Goal: Transaction & Acquisition: Obtain resource

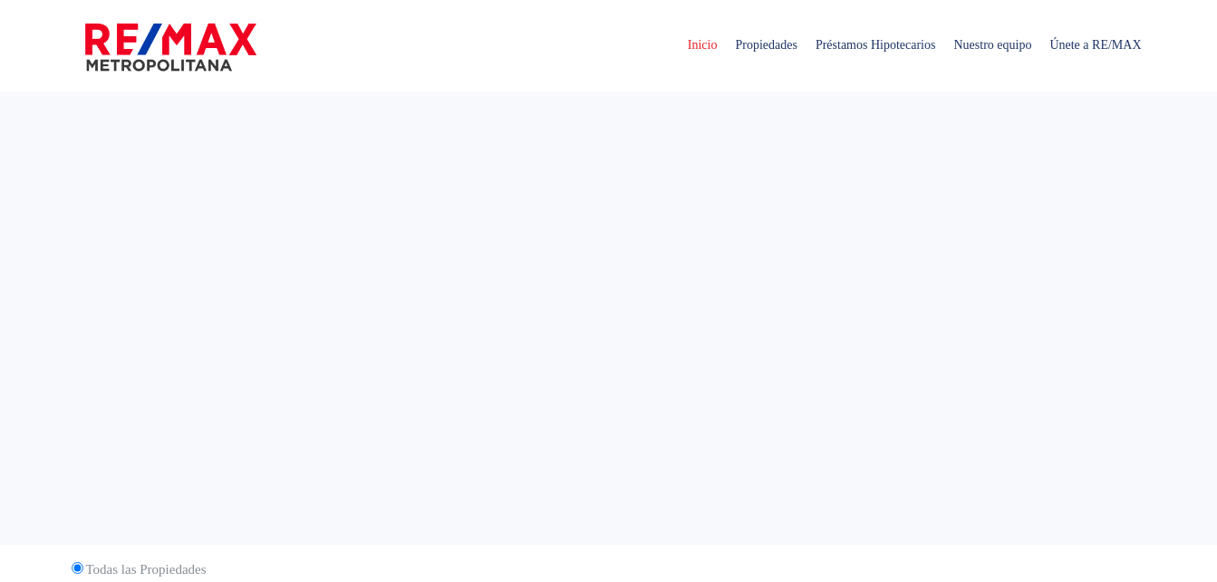
select select
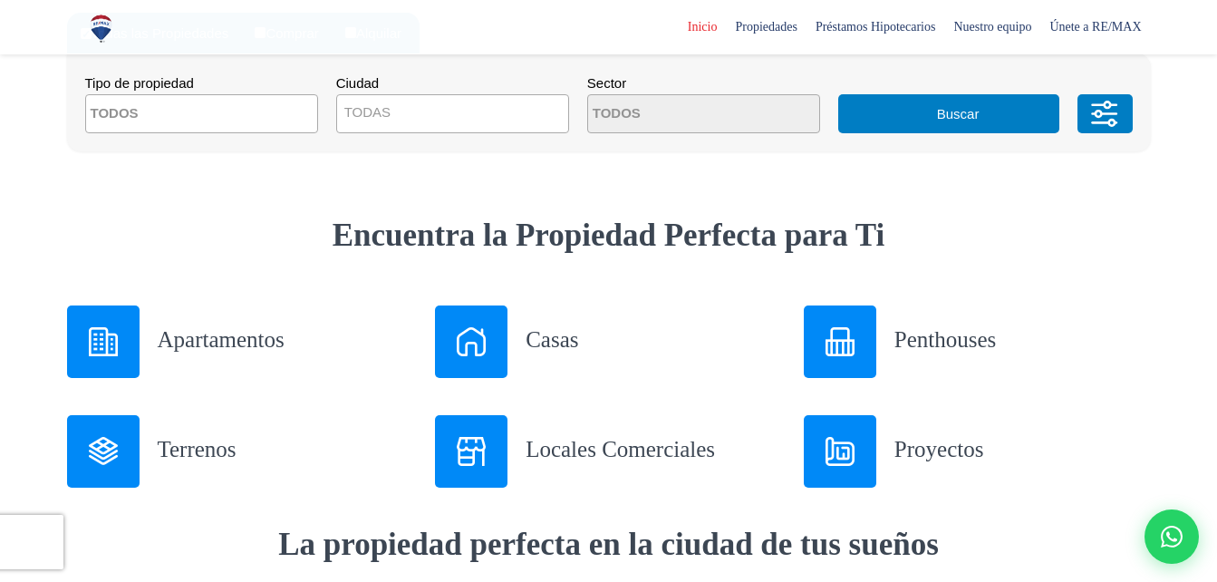
scroll to position [570, 0]
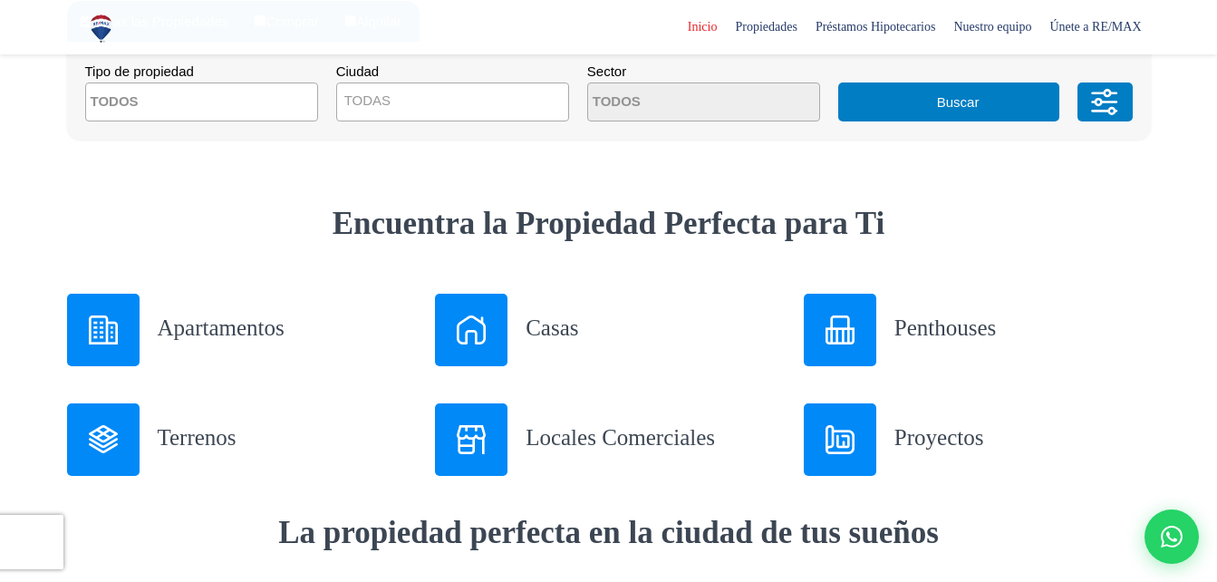
click at [464, 312] on div at bounding box center [471, 330] width 73 height 73
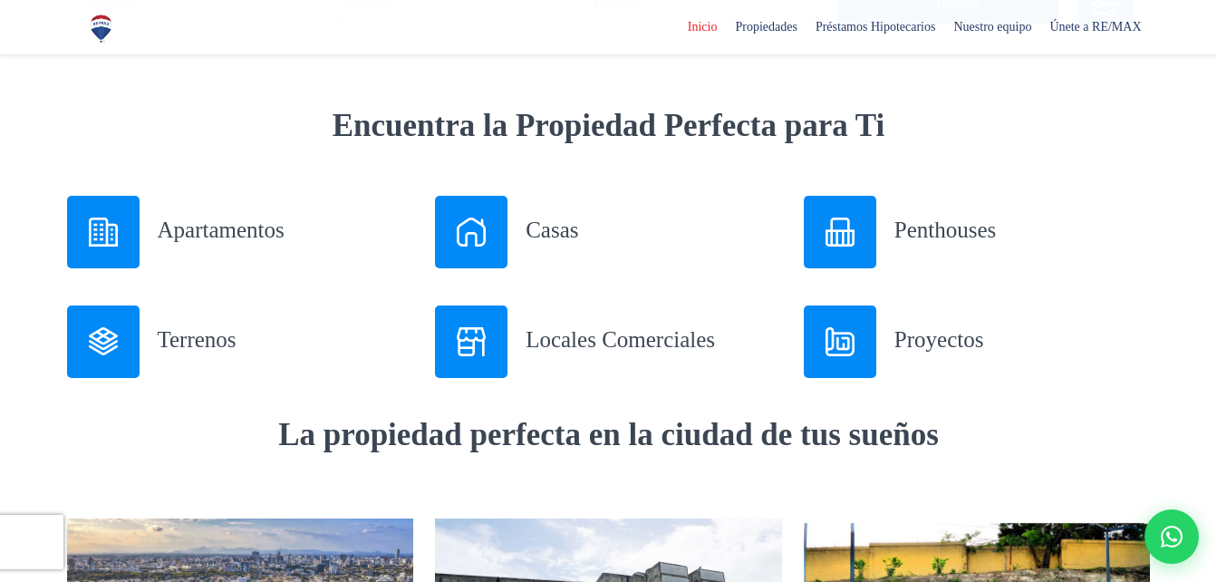
scroll to position [674, 0]
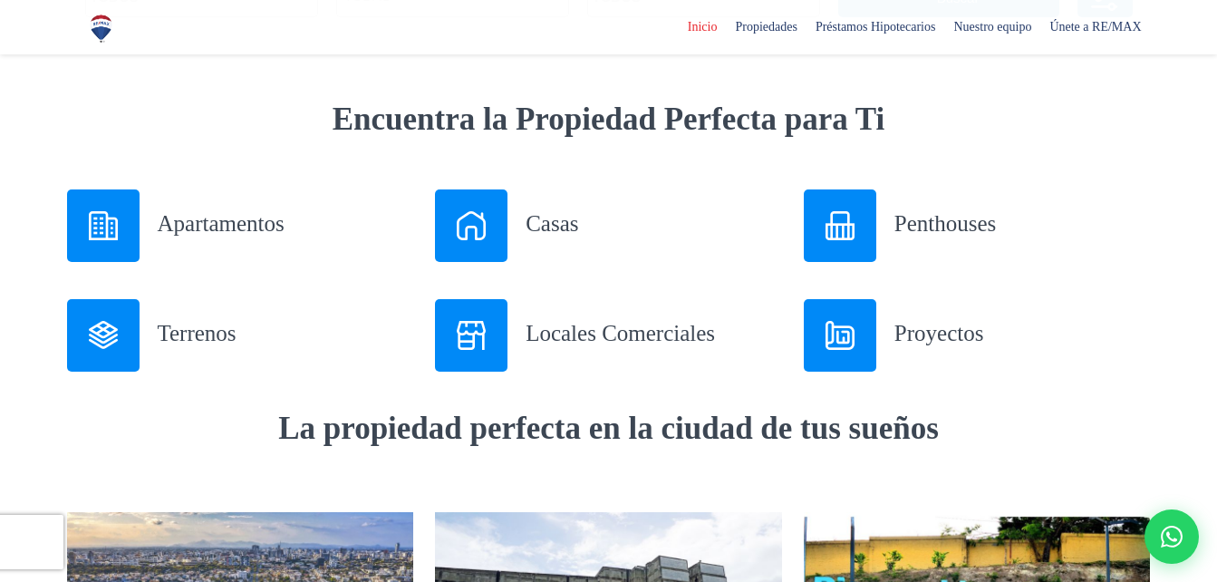
click at [156, 213] on div "Apartamentos" at bounding box center [240, 225] width 347 height 73
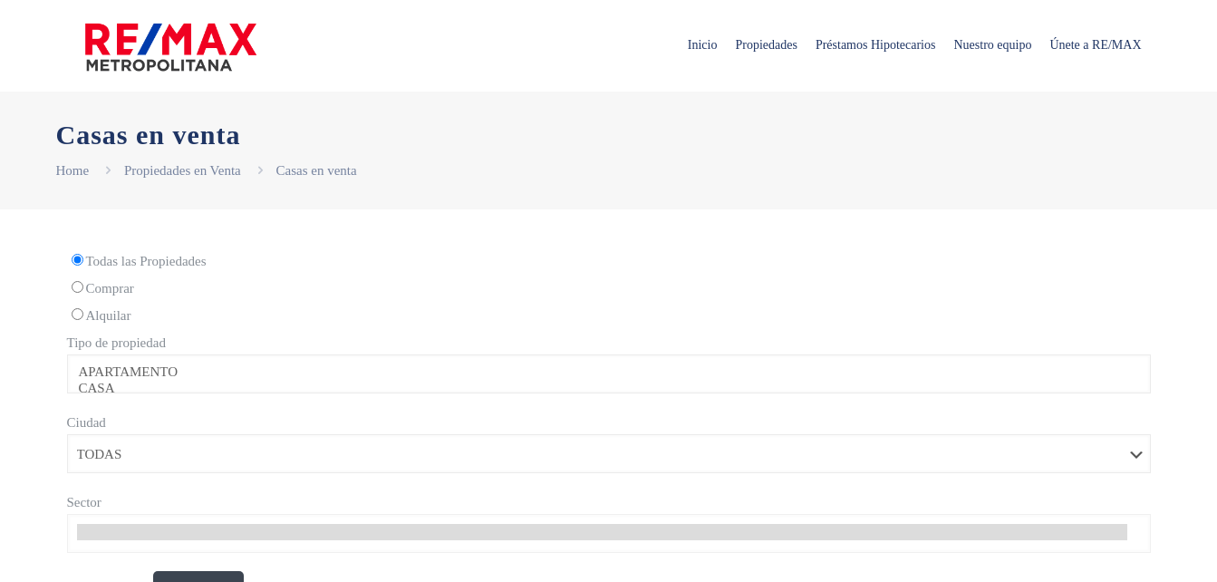
select select
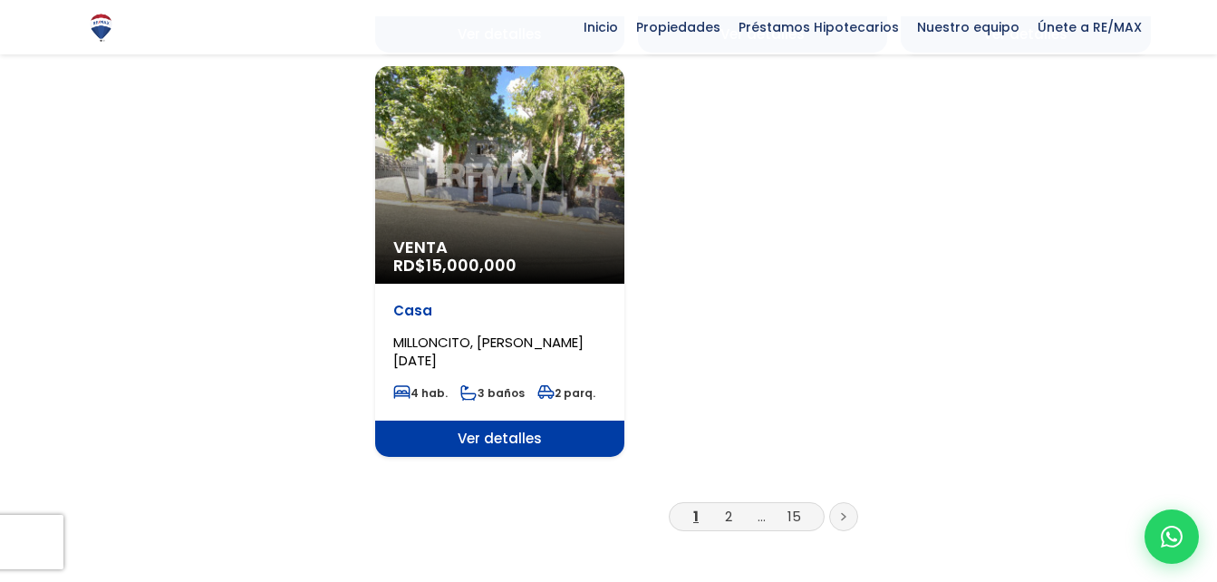
scroll to position [2291, 0]
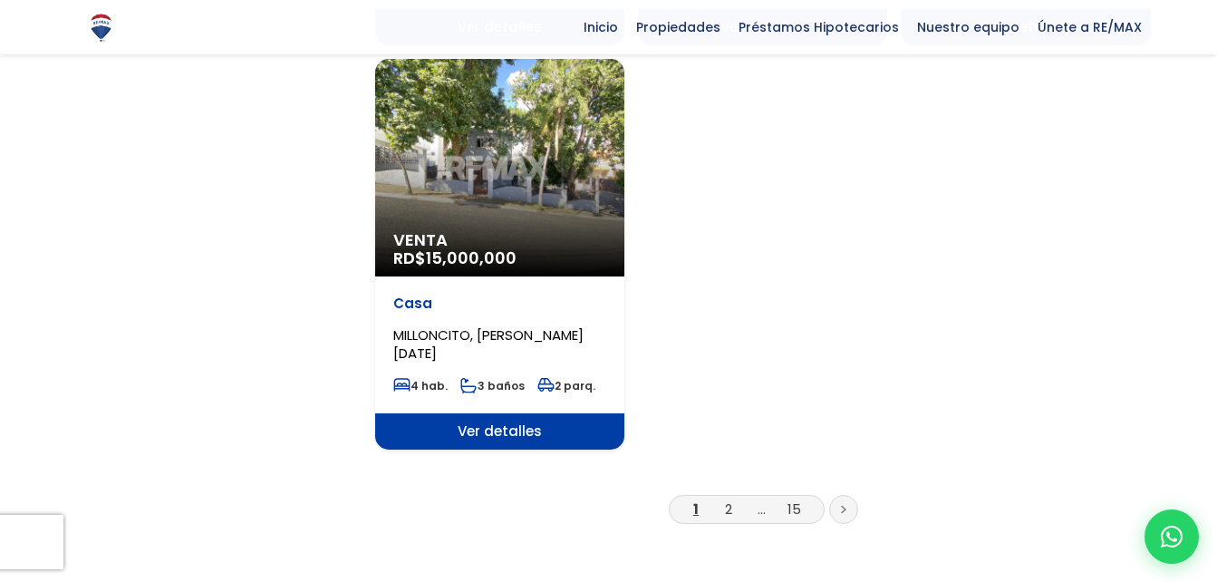
click at [527, 413] on span "Ver detalles" at bounding box center [499, 431] width 249 height 36
click at [523, 413] on span "Ver detalles" at bounding box center [499, 431] width 249 height 36
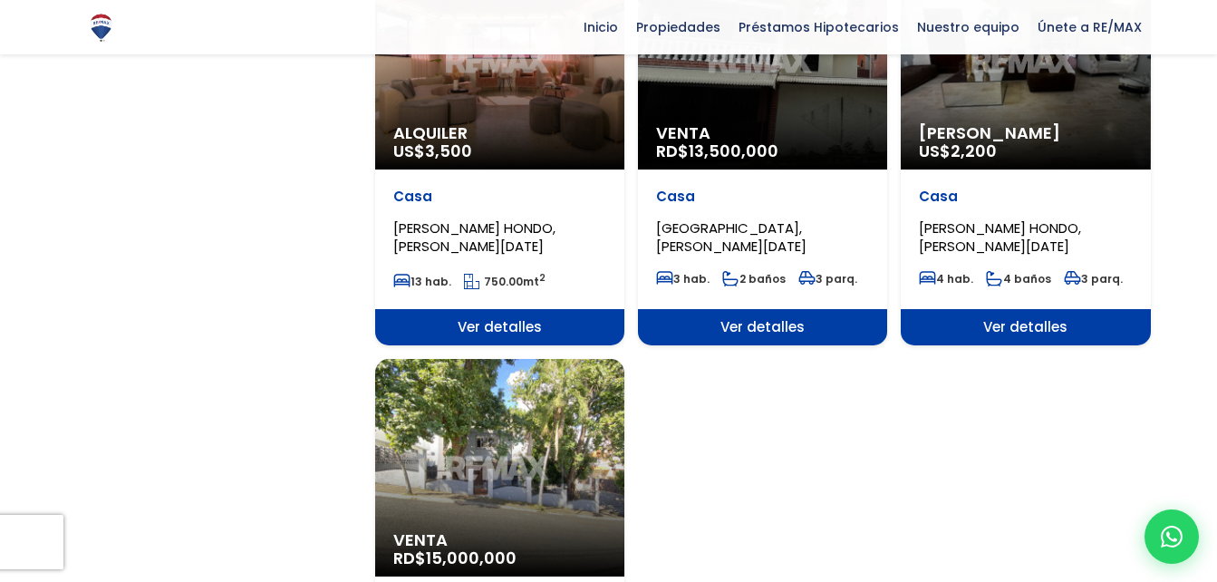
scroll to position [1992, 0]
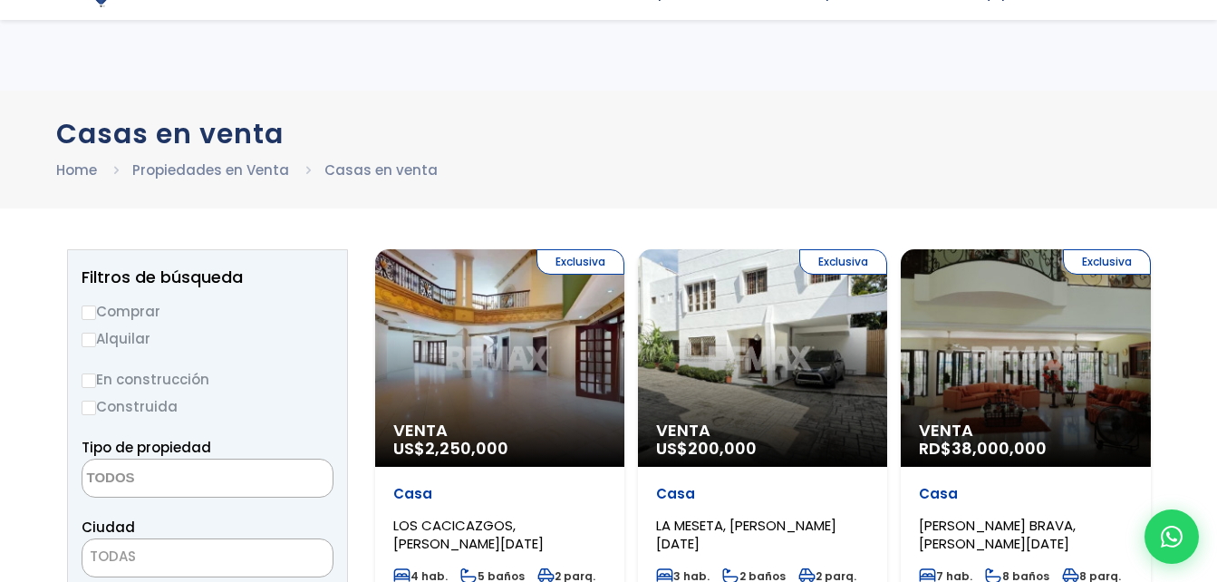
select select
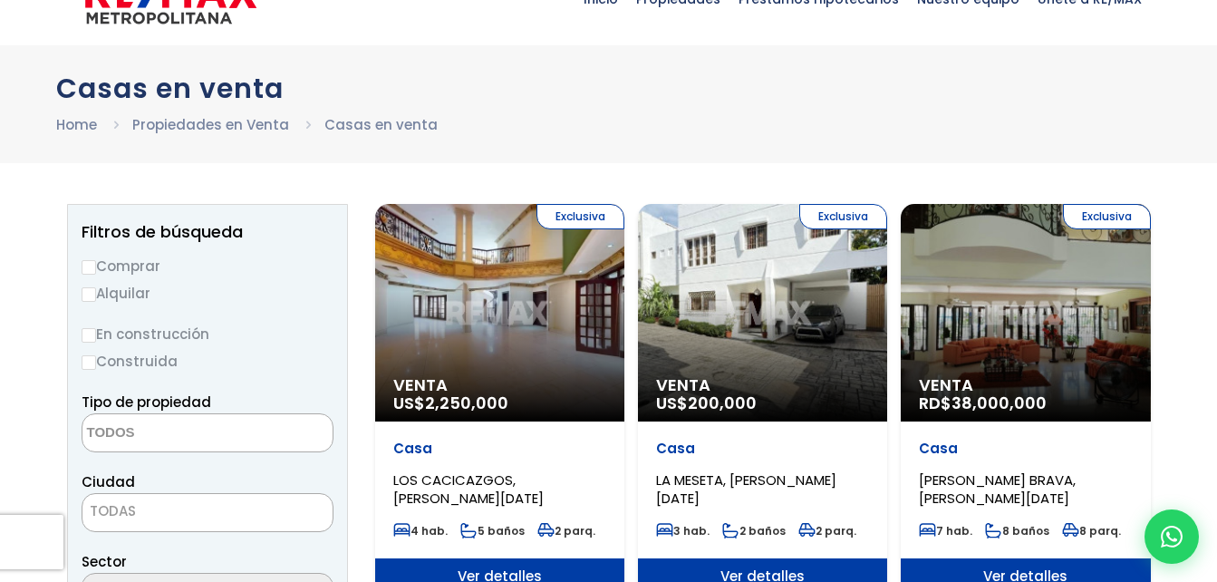
scroll to position [42, 0]
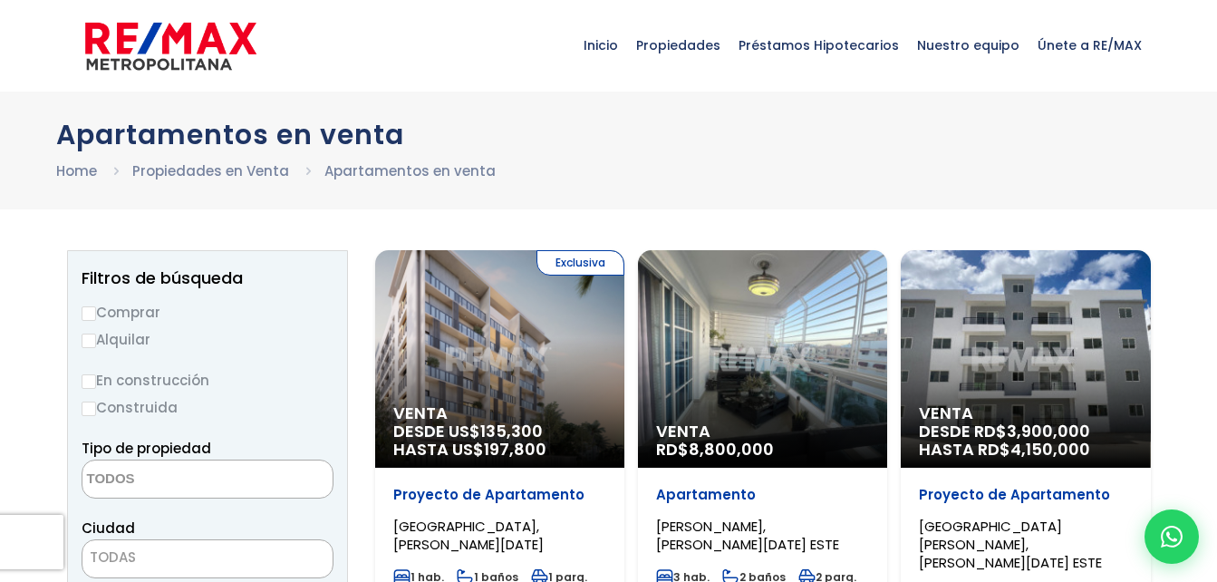
select select
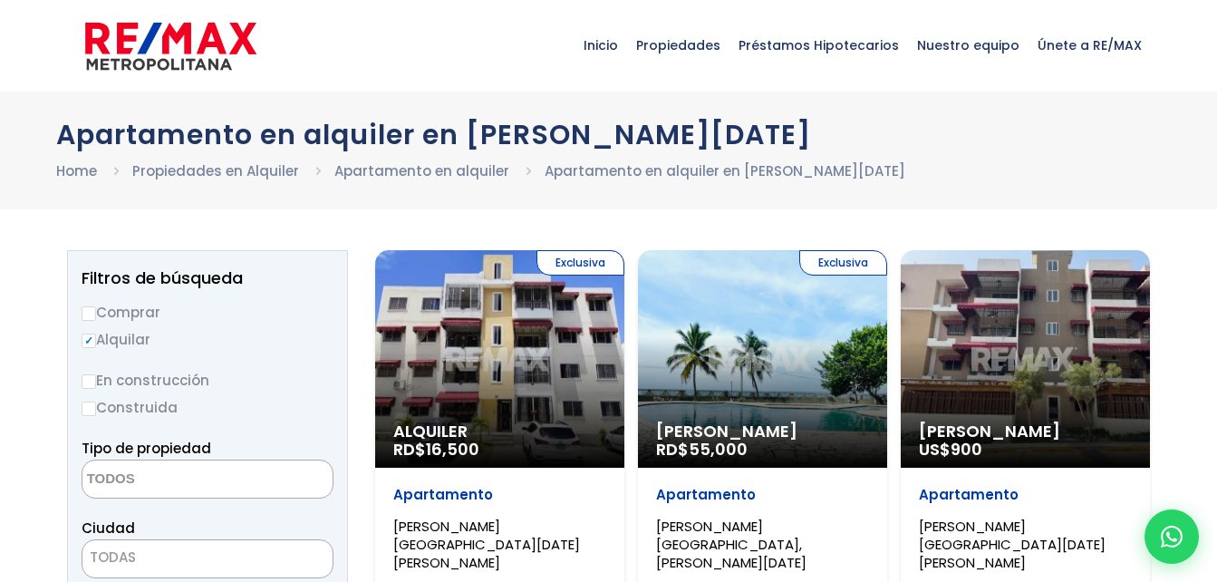
select select
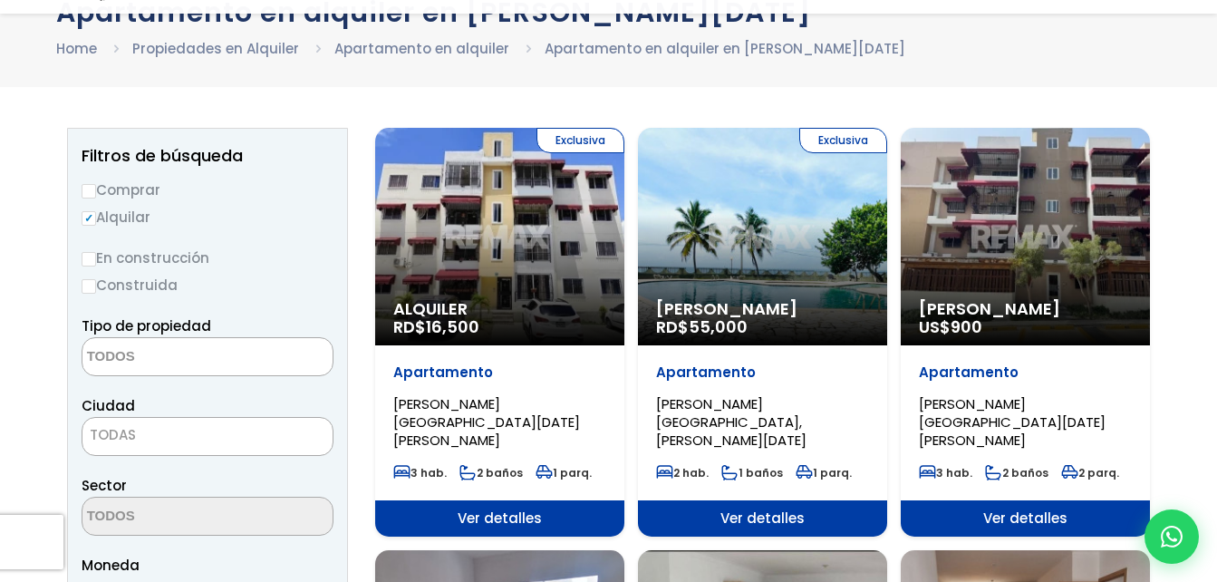
scroll to position [146, 0]
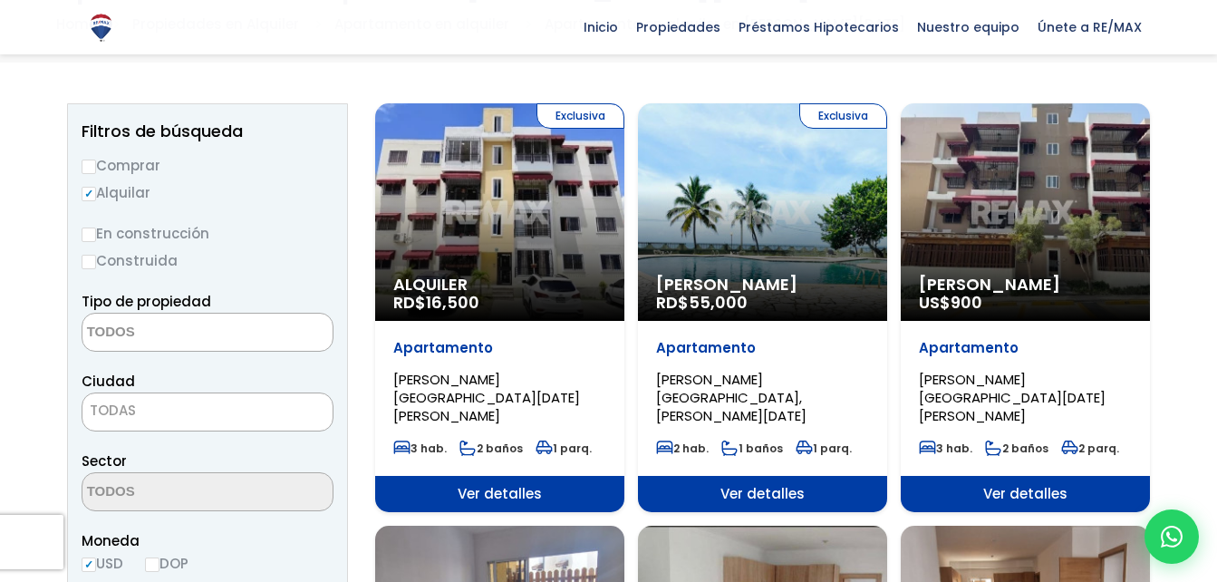
click at [508, 246] on div "Exclusiva Alquiler RD$ 16,500" at bounding box center [499, 212] width 249 height 218
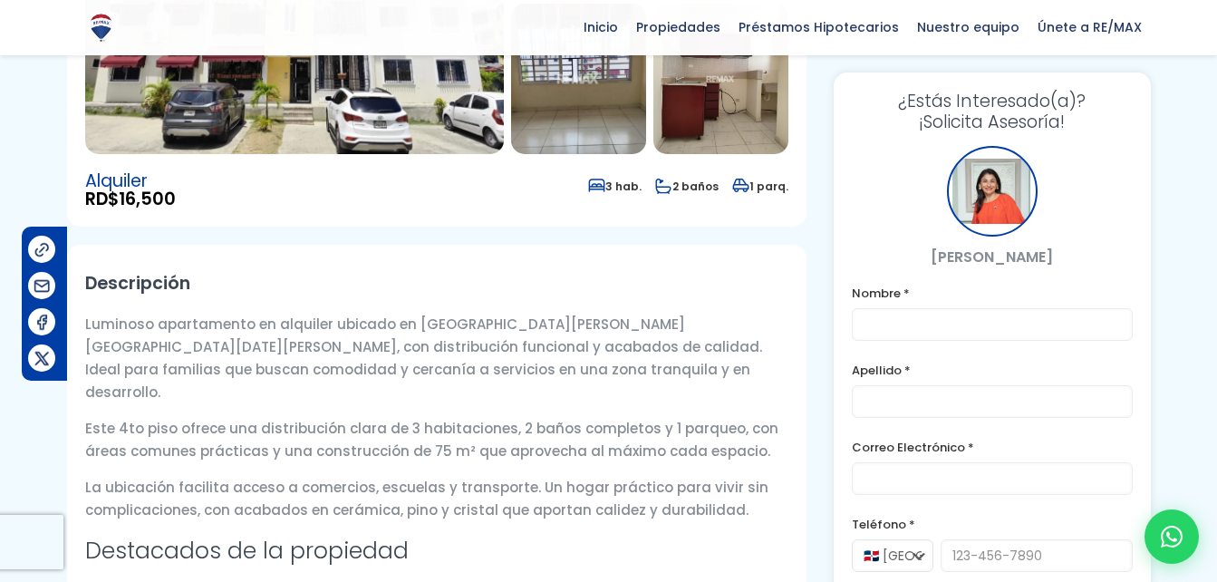
scroll to position [390, 0]
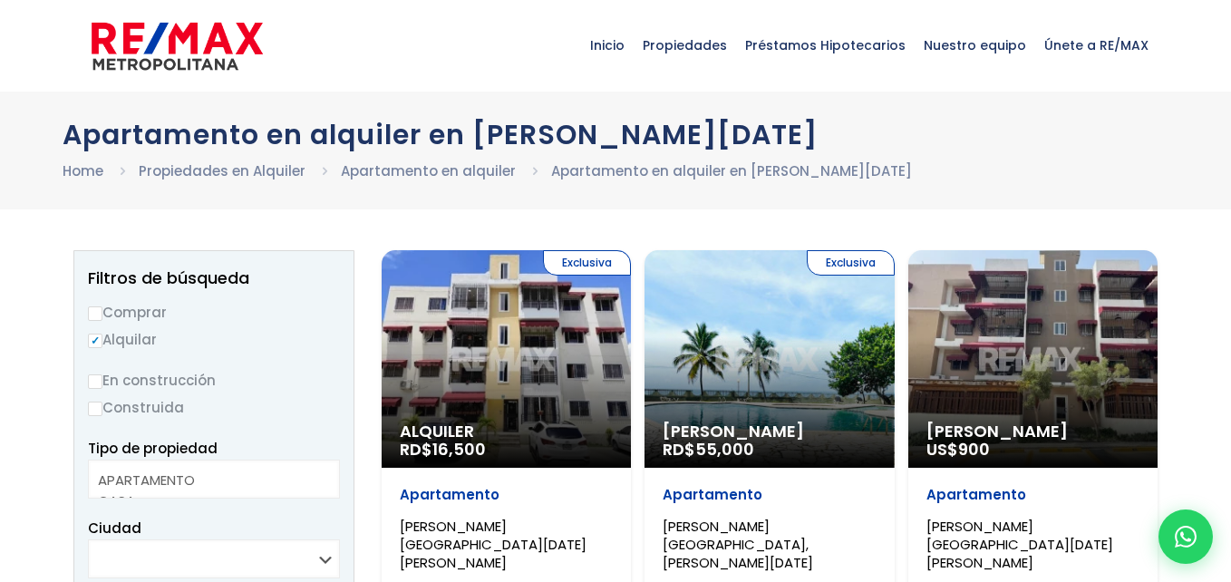
select select
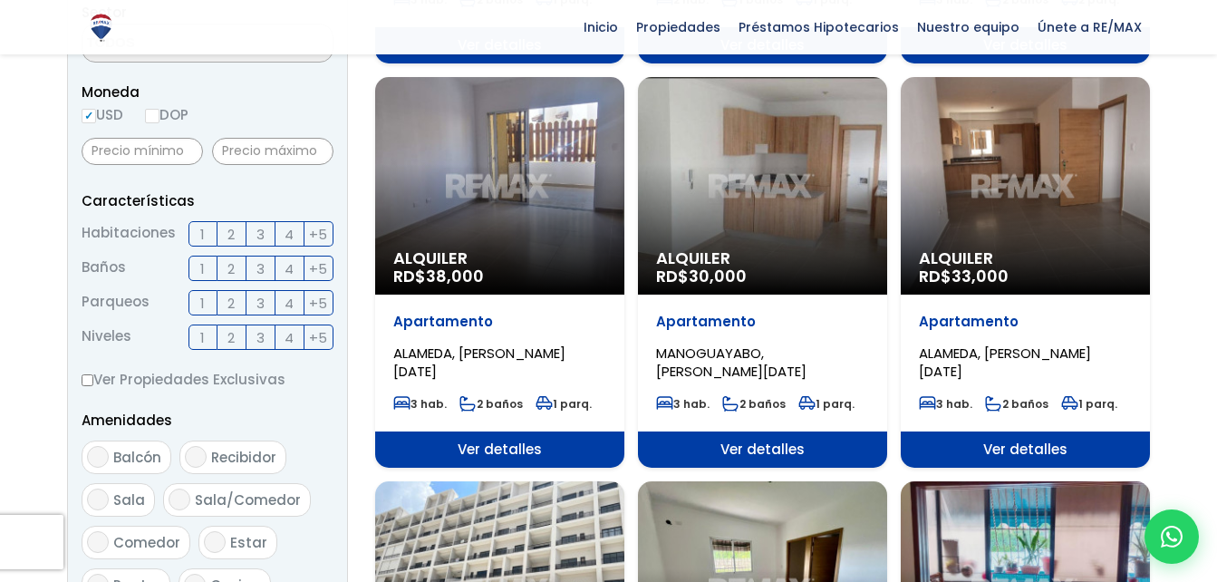
scroll to position [605, 0]
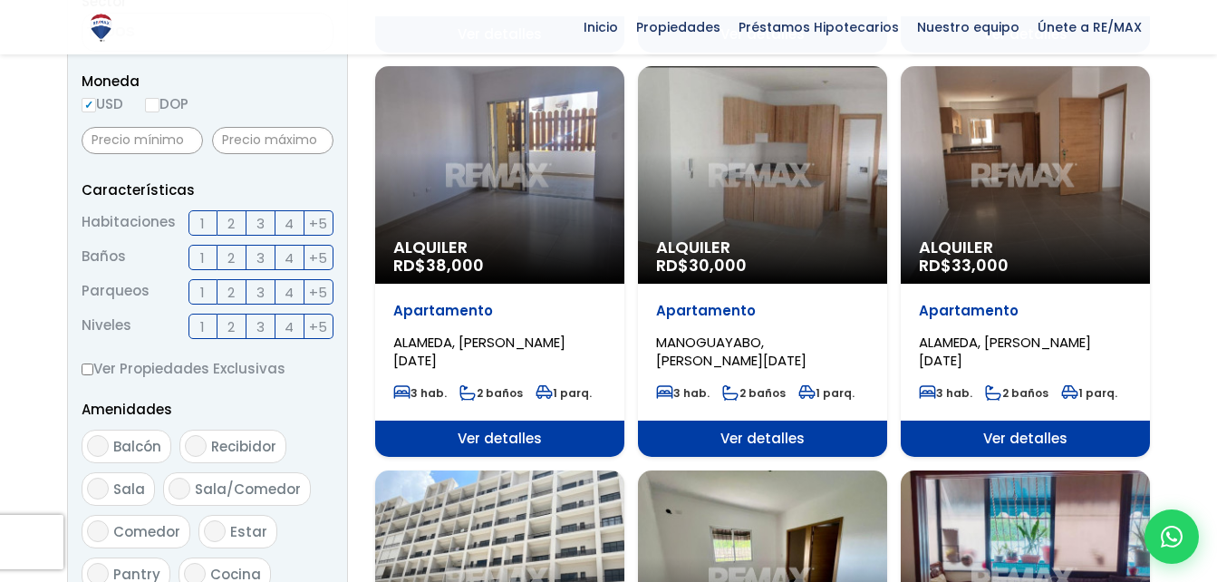
click at [494, 333] on span "ALAMEDA, SANTO DOMINGO OESTE" at bounding box center [479, 351] width 172 height 37
click at [491, 341] on p "ALAMEDA, [PERSON_NAME][DATE]" at bounding box center [499, 352] width 213 height 36
click at [497, 284] on div "Apartamento ALAMEDA, SANTO DOMINGO OESTE 3 hab. 2 baños 1 parq." at bounding box center [499, 352] width 249 height 137
click at [511, 257] on div "Alquiler RD$ 38,000" at bounding box center [499, 260] width 249 height 45
click at [486, 333] on span "ALAMEDA, [PERSON_NAME][DATE]" at bounding box center [479, 351] width 172 height 37
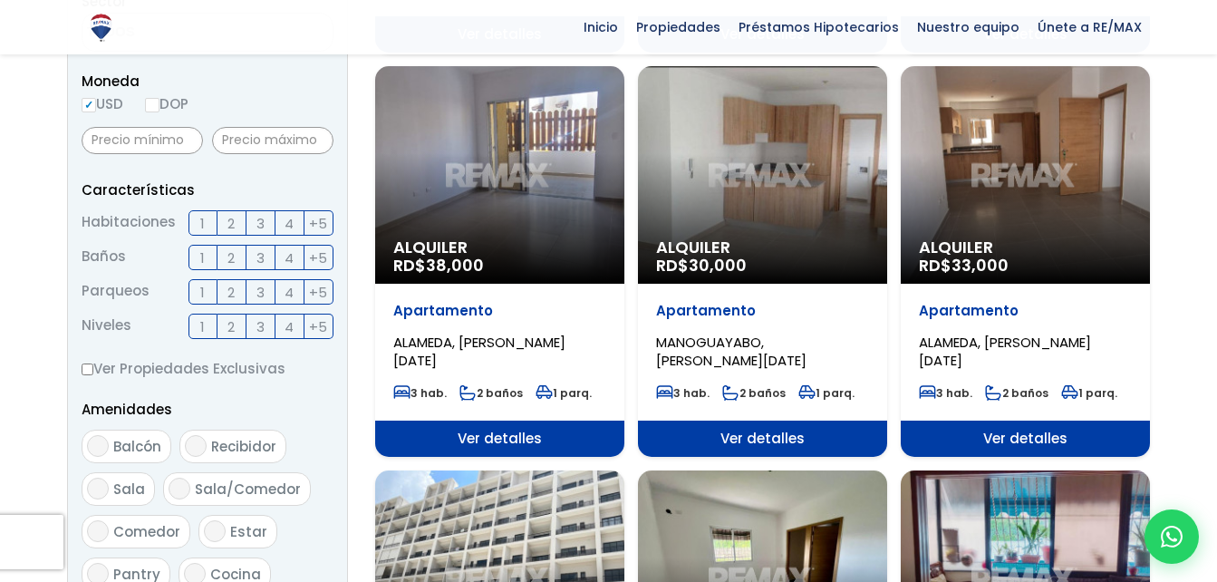
click at [486, 333] on span "ALAMEDA, [PERSON_NAME][DATE]" at bounding box center [479, 351] width 172 height 37
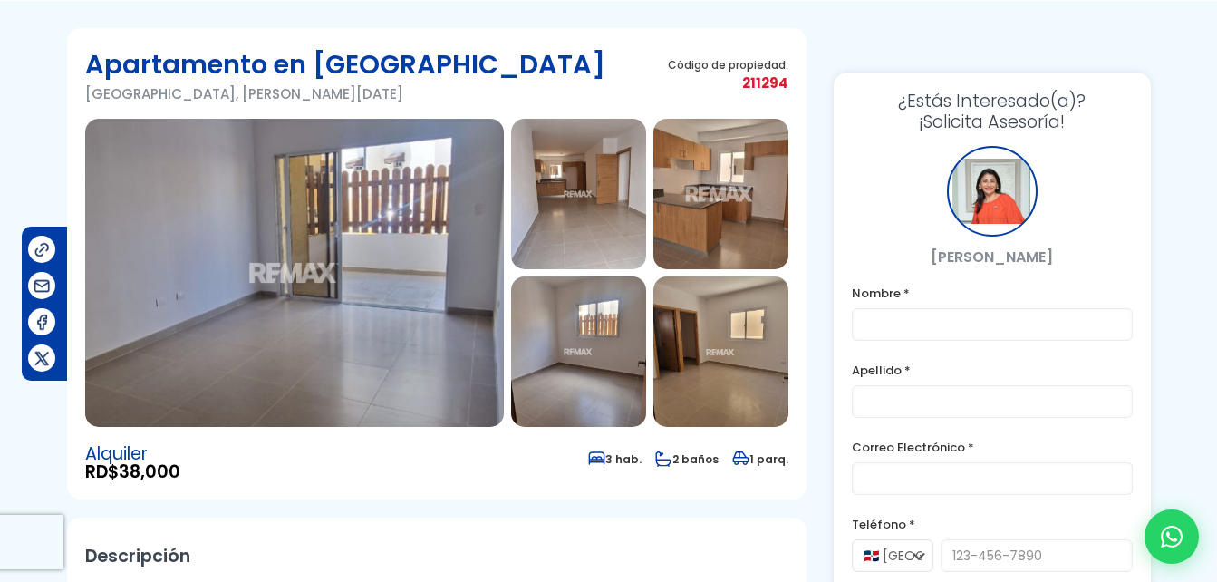
scroll to position [92, 0]
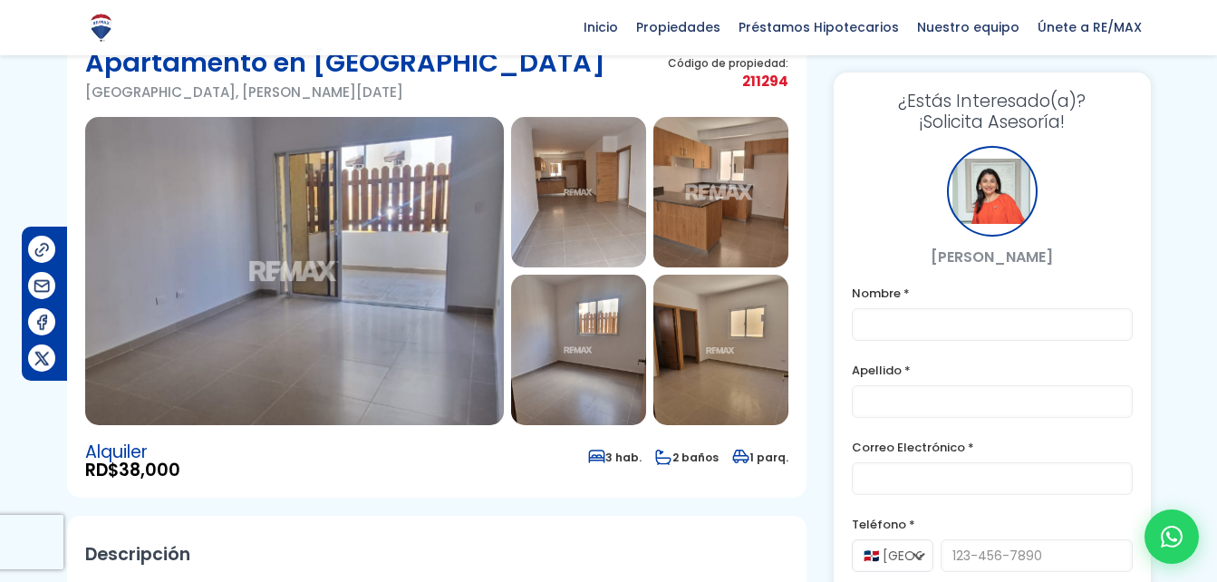
click at [365, 269] on img at bounding box center [294, 271] width 419 height 308
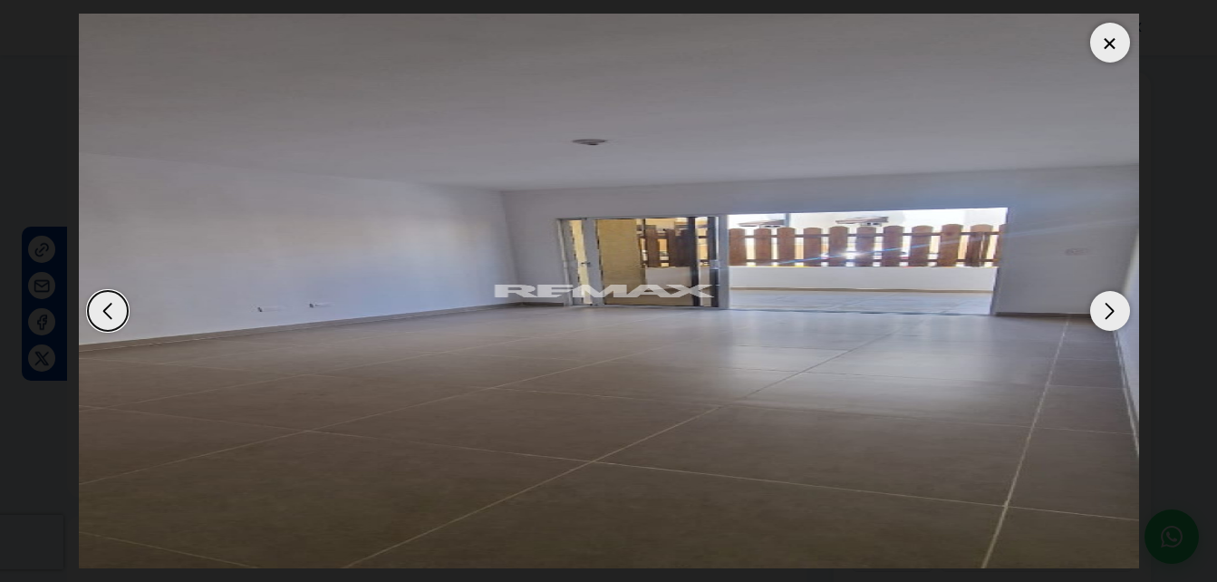
click at [1111, 310] on div "Next slide" at bounding box center [1110, 311] width 40 height 40
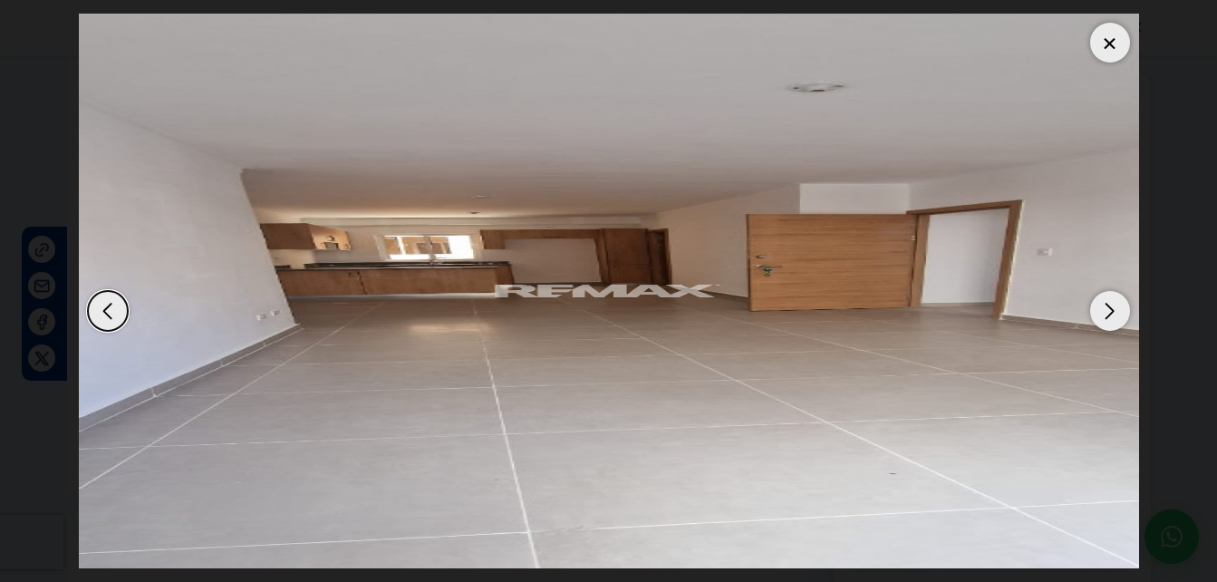
click at [1106, 319] on div "Next slide" at bounding box center [1110, 311] width 40 height 40
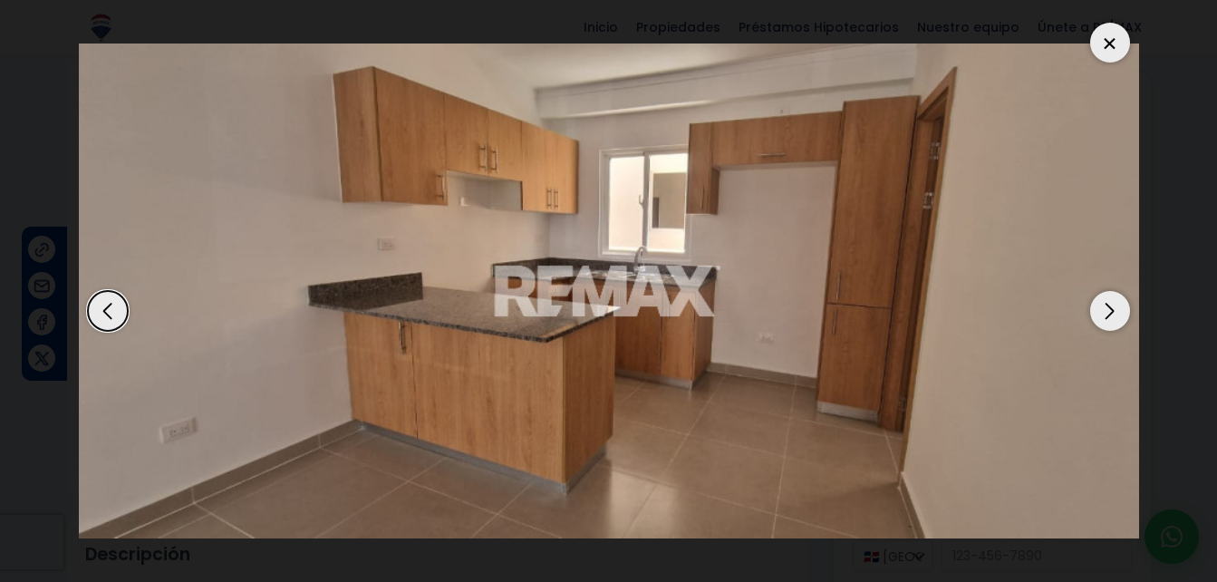
click at [1106, 319] on div "Next slide" at bounding box center [1110, 311] width 40 height 40
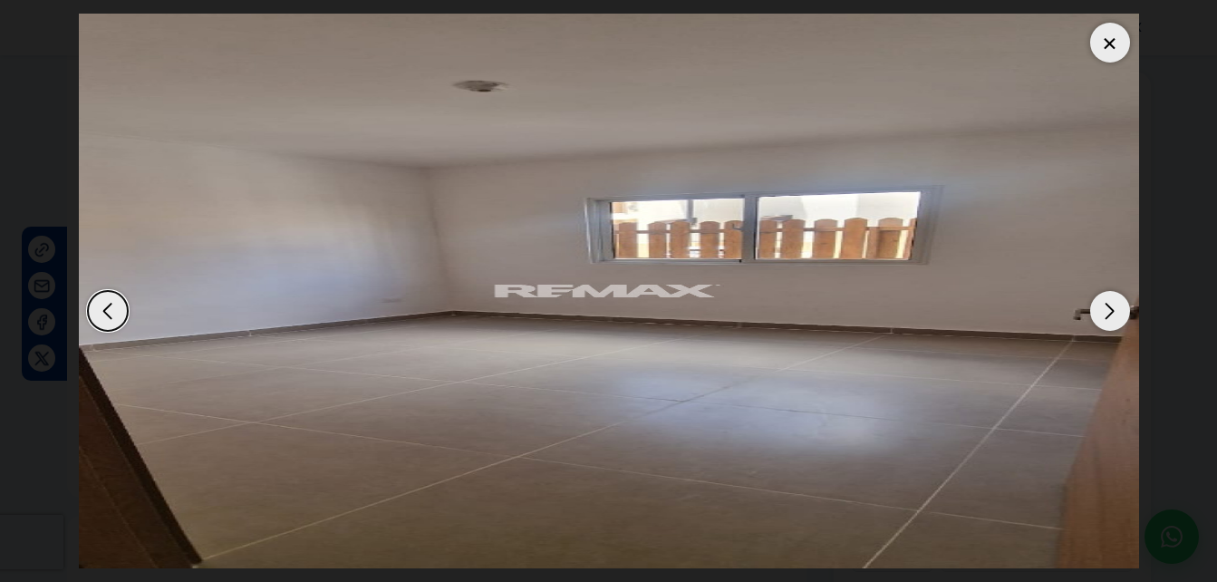
click at [1117, 314] on div "Next slide" at bounding box center [1110, 311] width 40 height 40
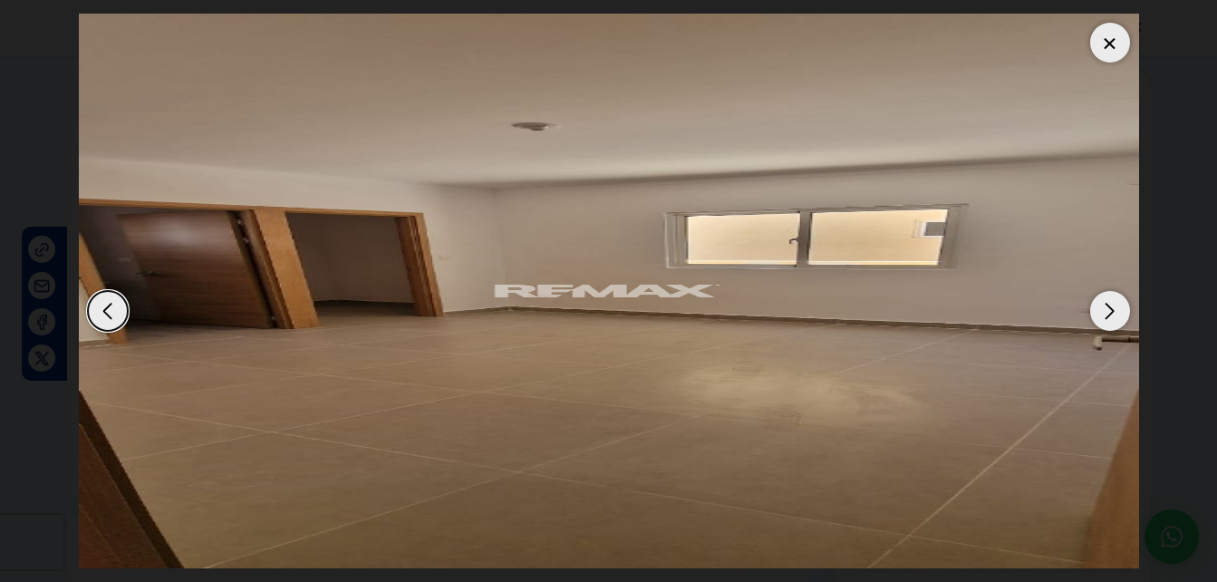
click at [1107, 320] on div "Next slide" at bounding box center [1110, 311] width 40 height 40
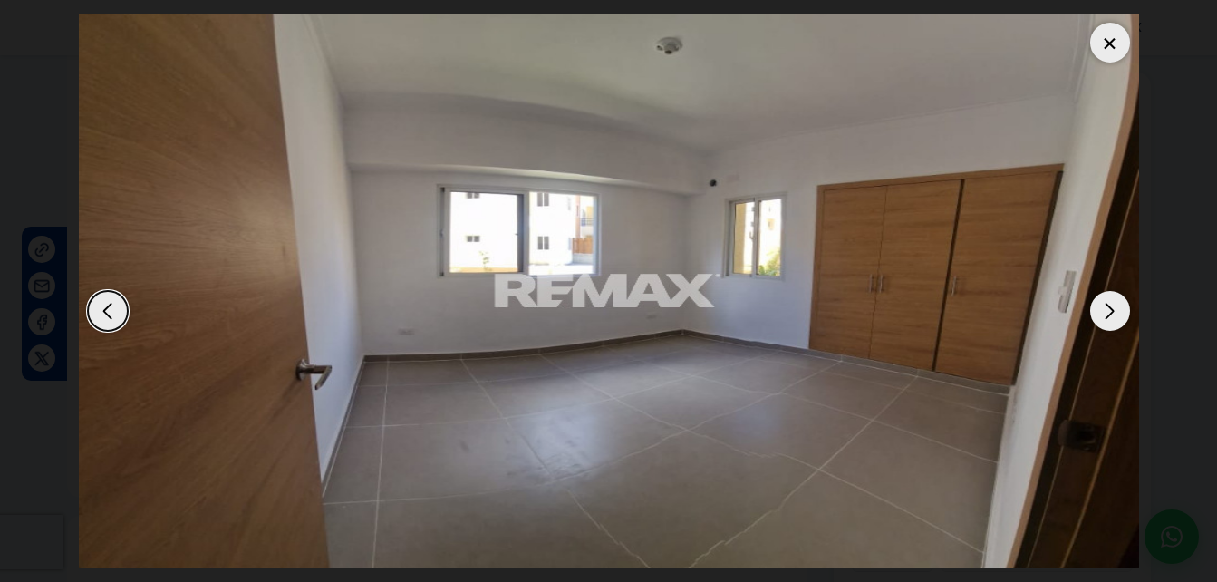
click at [1107, 320] on div "Next slide" at bounding box center [1110, 311] width 40 height 40
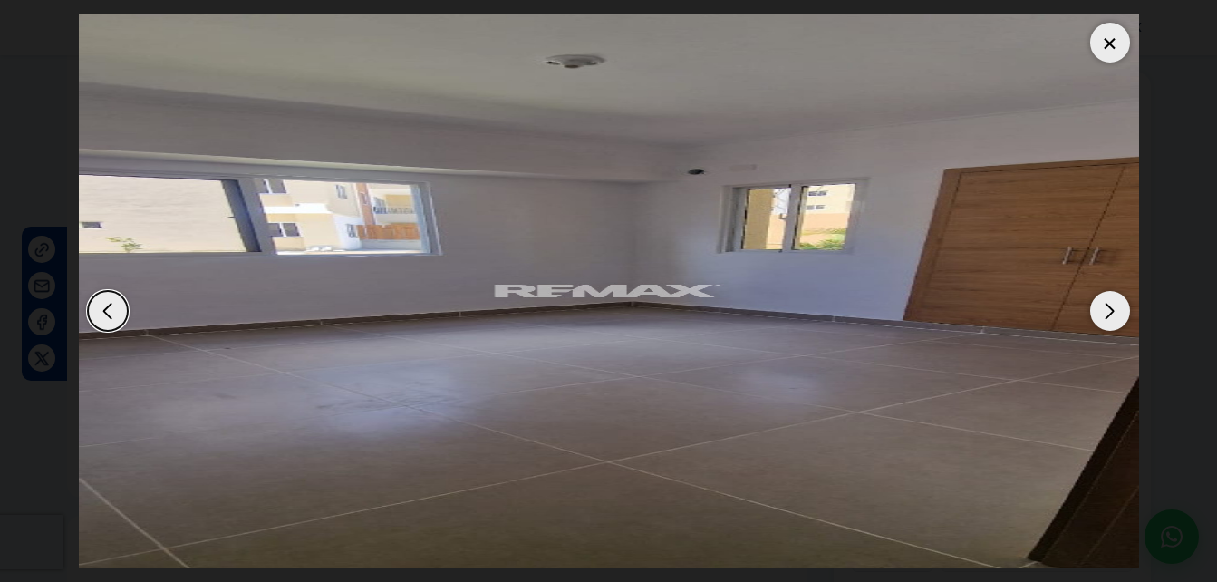
click at [1107, 320] on div "Next slide" at bounding box center [1110, 311] width 40 height 40
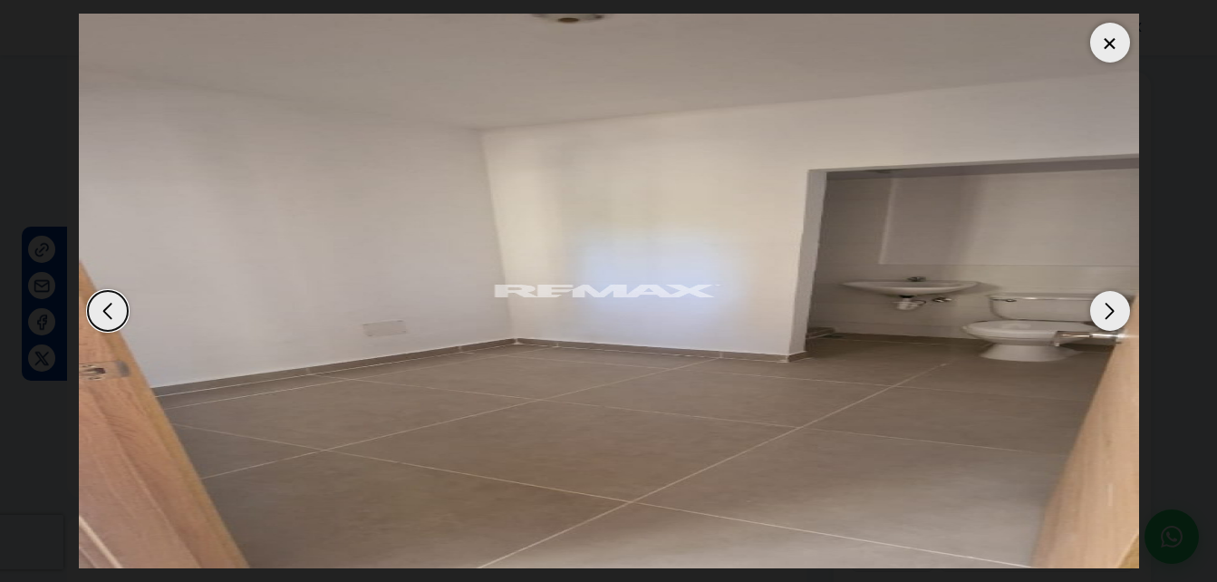
click at [1107, 320] on div "Next slide" at bounding box center [1110, 311] width 40 height 40
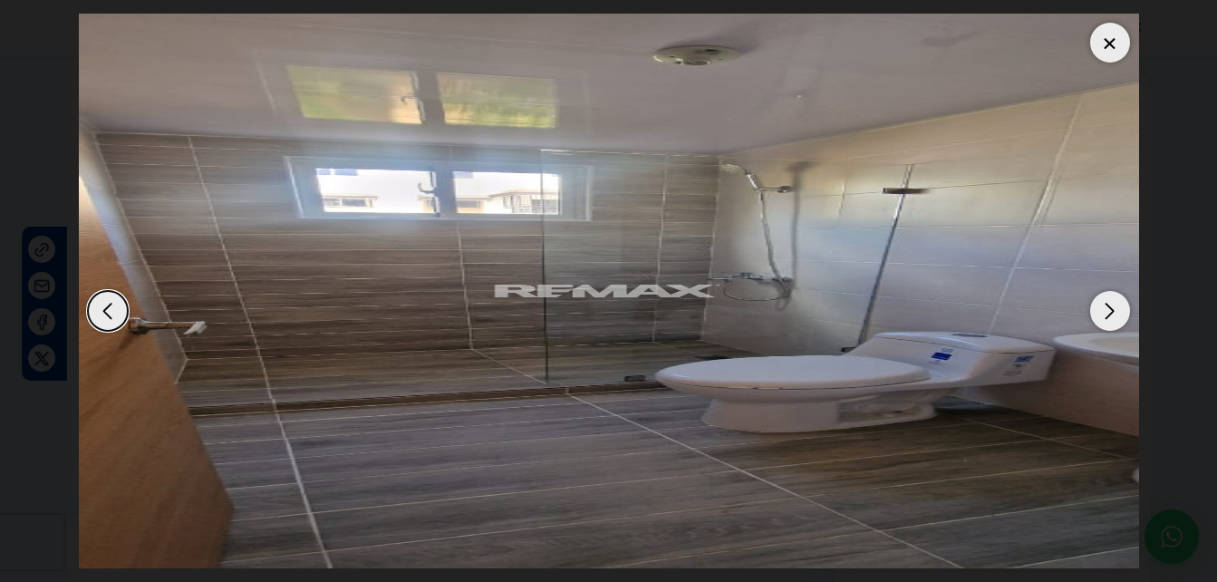
click at [1107, 320] on div "Next slide" at bounding box center [1110, 311] width 40 height 40
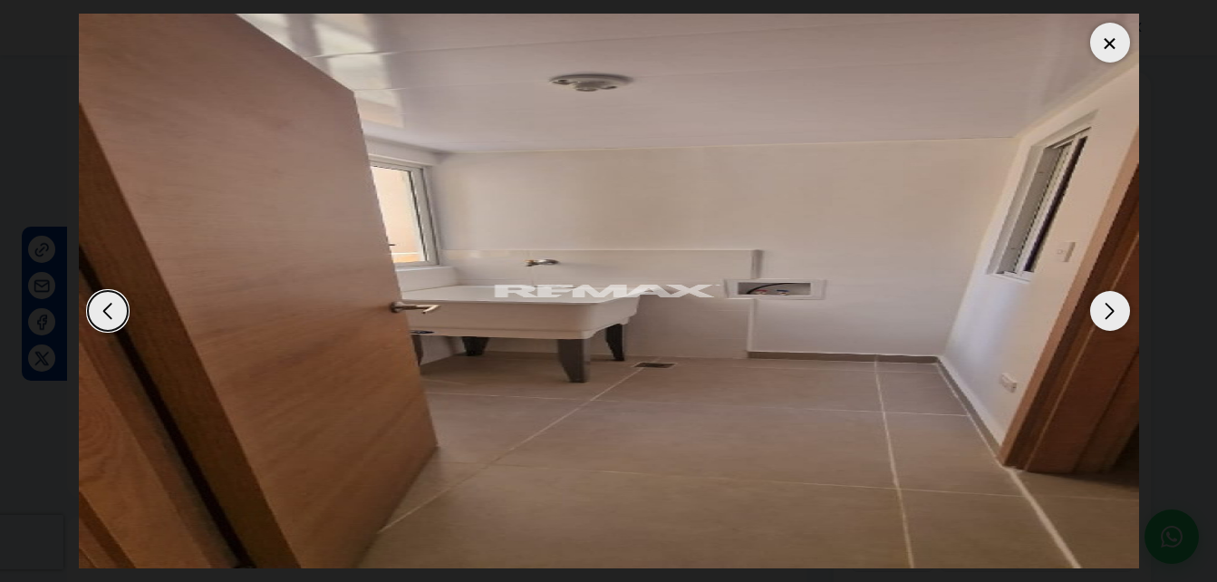
click at [1121, 316] on div "Next slide" at bounding box center [1110, 311] width 40 height 40
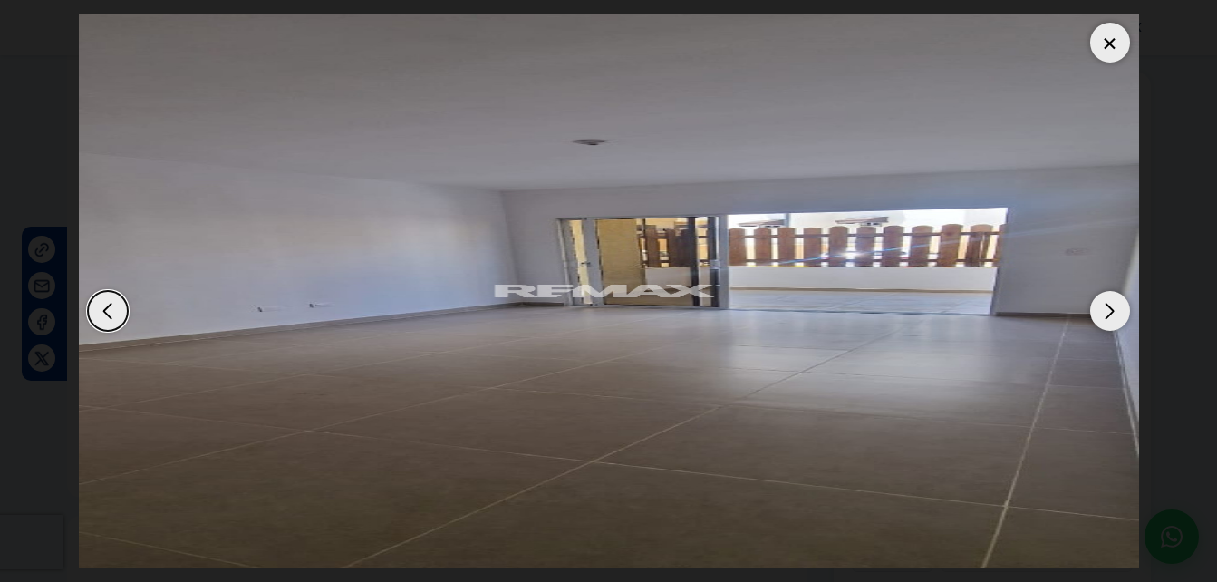
click at [1121, 316] on div "Next slide" at bounding box center [1110, 311] width 40 height 40
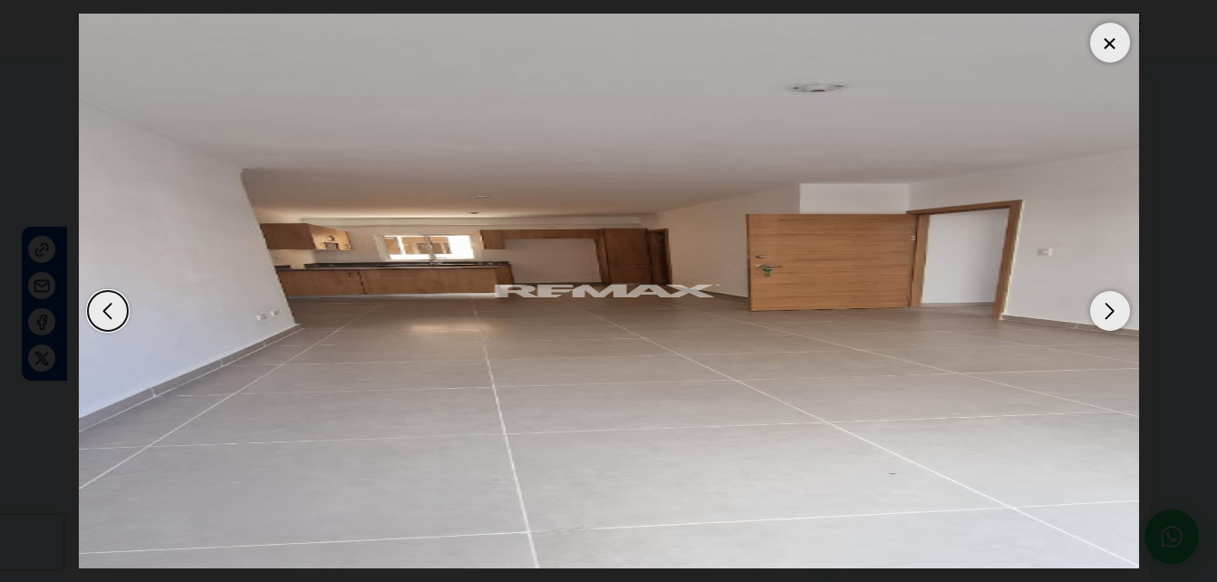
click at [1121, 316] on div "Next slide" at bounding box center [1110, 311] width 40 height 40
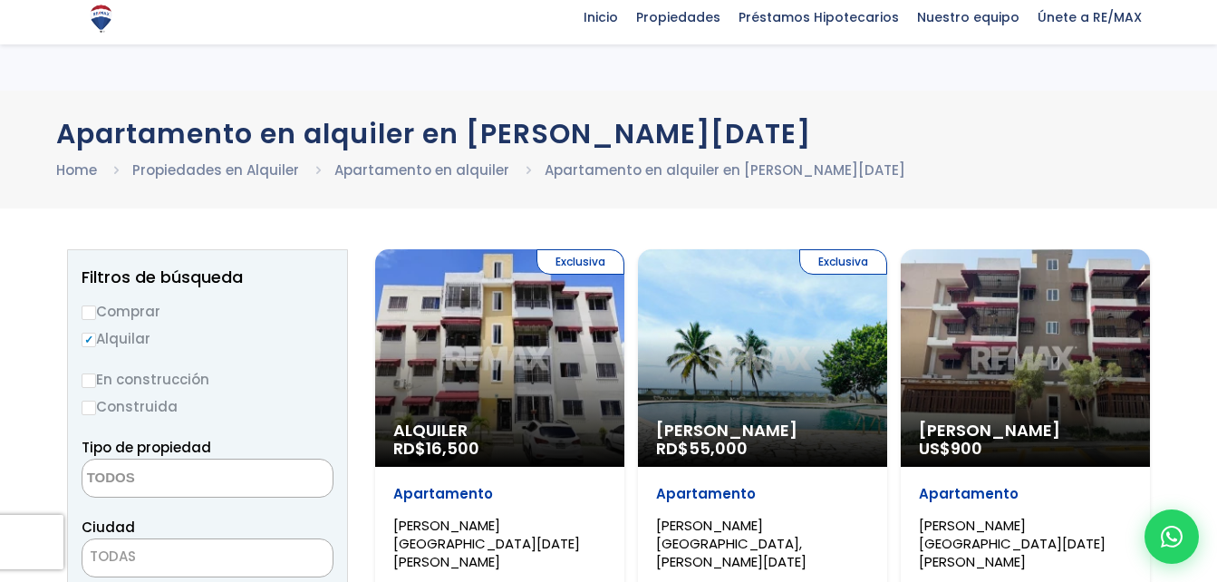
select select
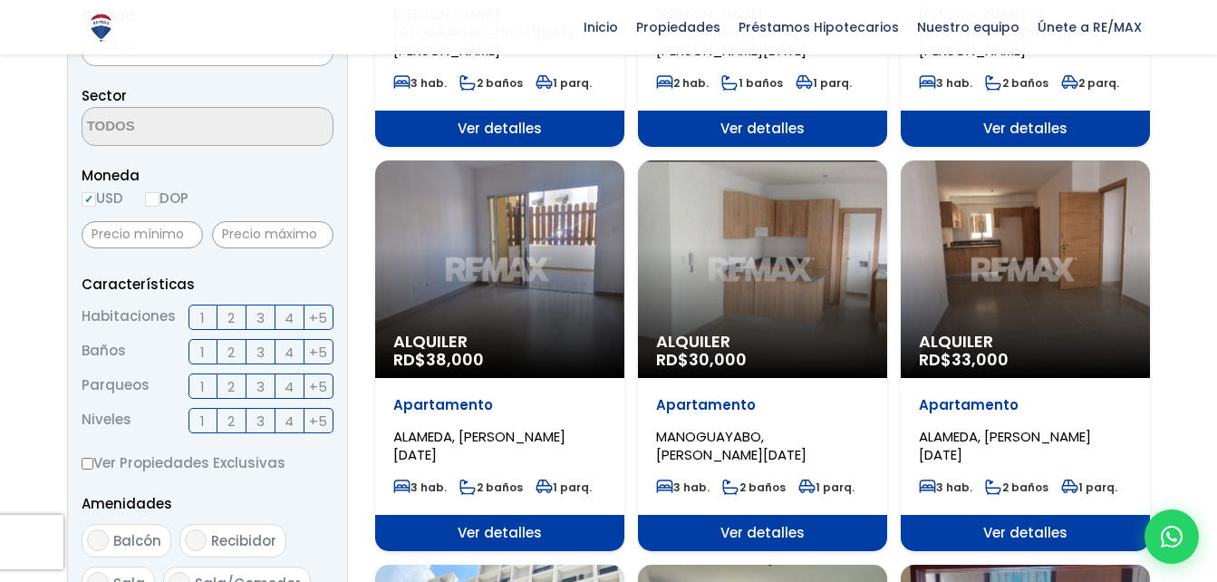
scroll to position [515, 0]
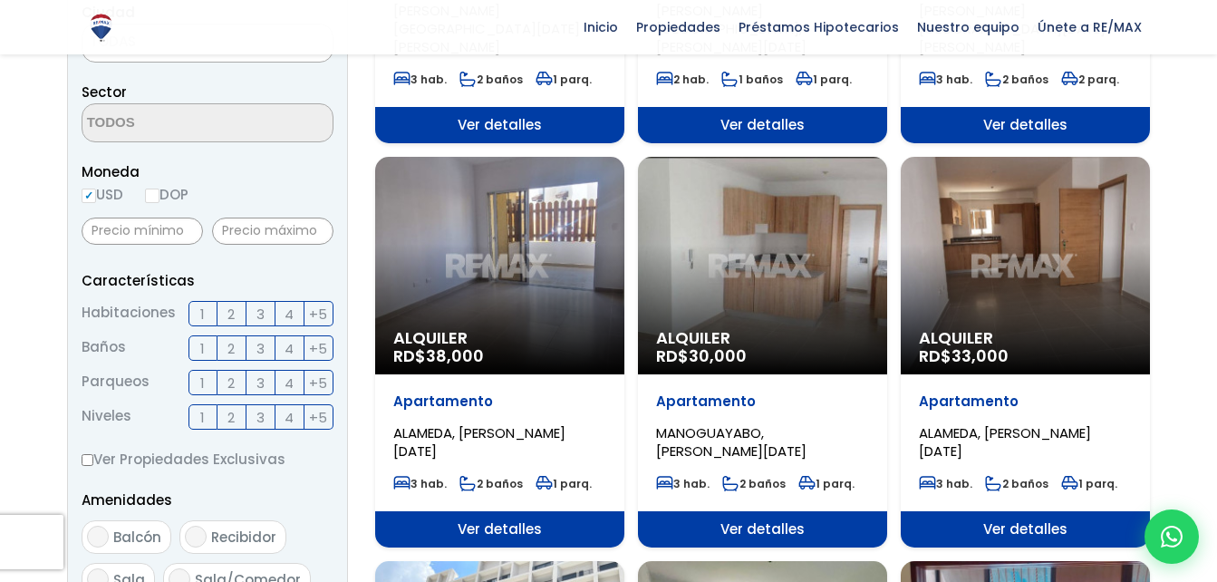
click at [984, 423] on span "ALAMEDA, [PERSON_NAME][DATE]" at bounding box center [1005, 441] width 172 height 37
click at [999, 423] on span "ALAMEDA, [PERSON_NAME][DATE]" at bounding box center [1005, 441] width 172 height 37
click at [1012, 401] on div "Apartamento ALAMEDA, SANTO DOMINGO OESTE" at bounding box center [1025, 426] width 213 height 68
click at [1013, 344] on p "Alquiler RD$ 33,000" at bounding box center [1025, 347] width 213 height 36
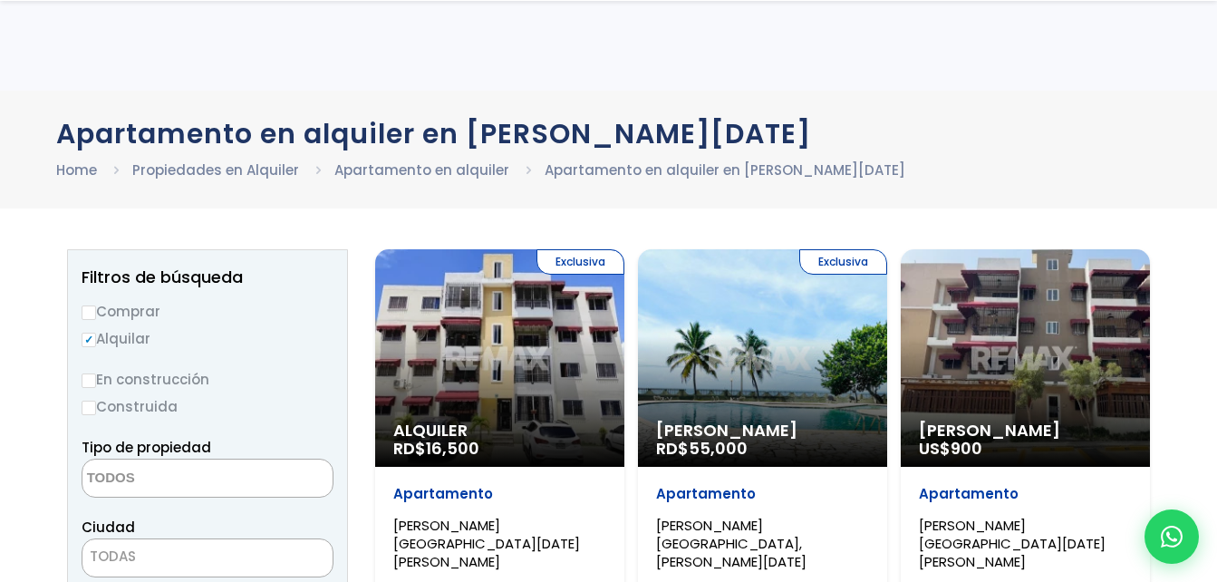
select select
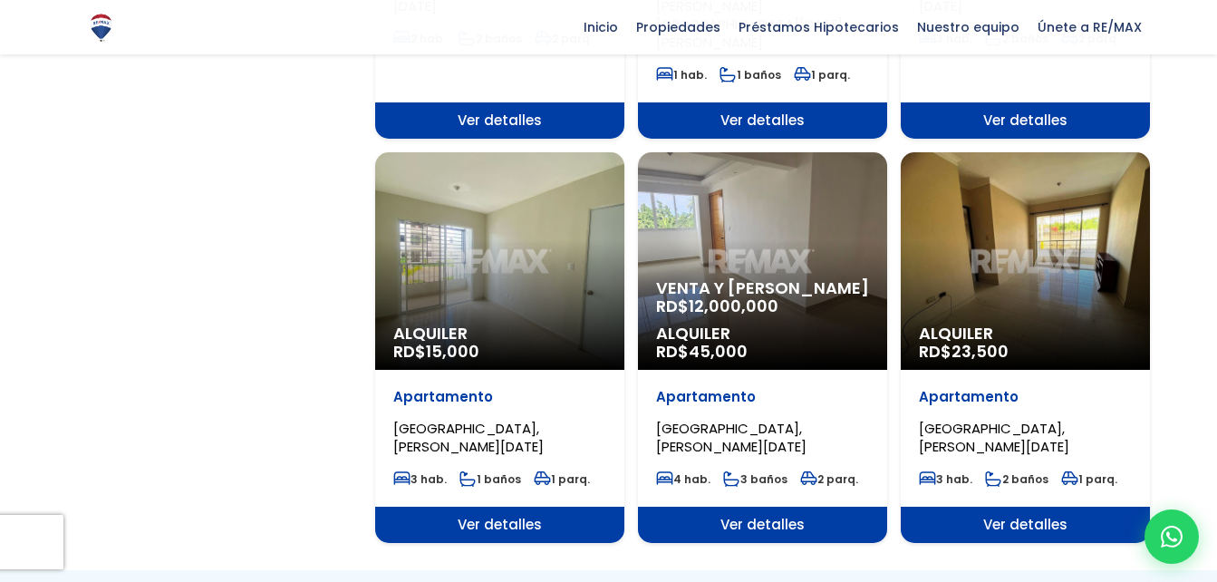
scroll to position [1788, 0]
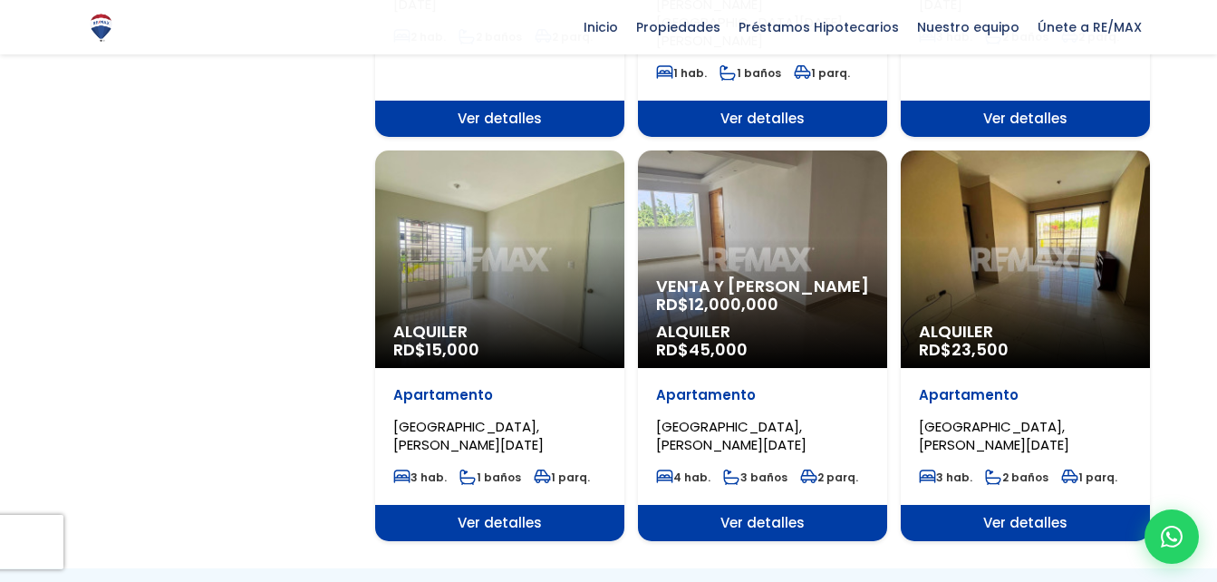
click at [988, 418] on p "[GEOGRAPHIC_DATA], [PERSON_NAME][DATE]" at bounding box center [1025, 436] width 213 height 36
click at [976, 417] on span "[GEOGRAPHIC_DATA], [PERSON_NAME][DATE]" at bounding box center [994, 435] width 150 height 37
click at [1032, 505] on span "Ver detalles" at bounding box center [1025, 523] width 249 height 36
click at [1044, 505] on span "Ver detalles" at bounding box center [1025, 523] width 249 height 36
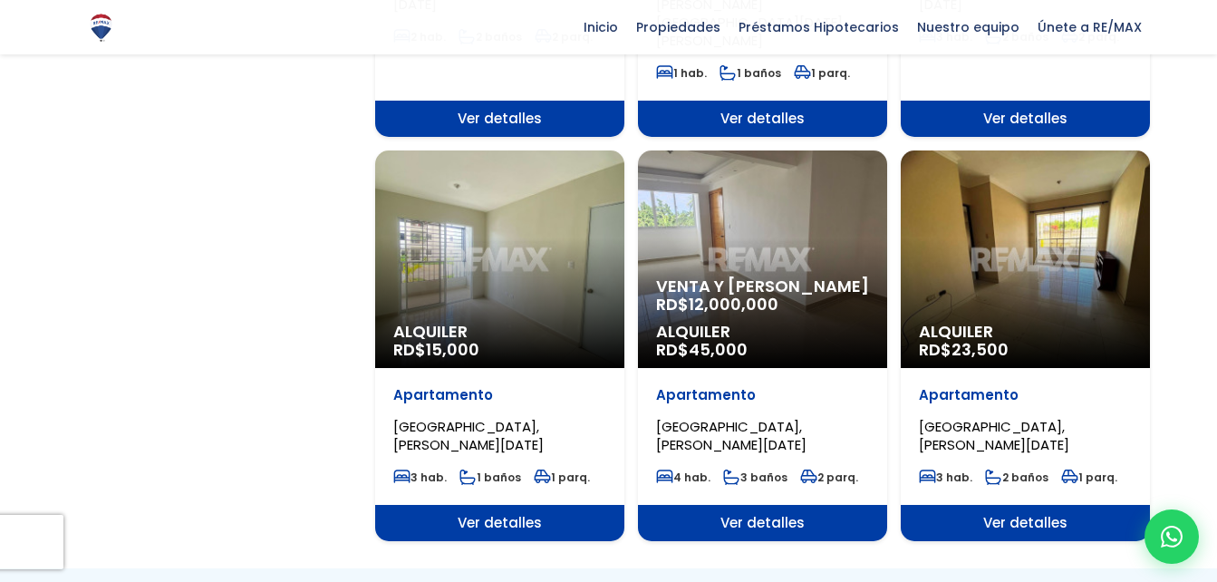
click at [1036, 505] on span "Ver detalles" at bounding box center [1025, 523] width 249 height 36
click at [1012, 417] on span "VILLA PERAVIA, SANTO DOMINGO OESTE" at bounding box center [994, 435] width 150 height 37
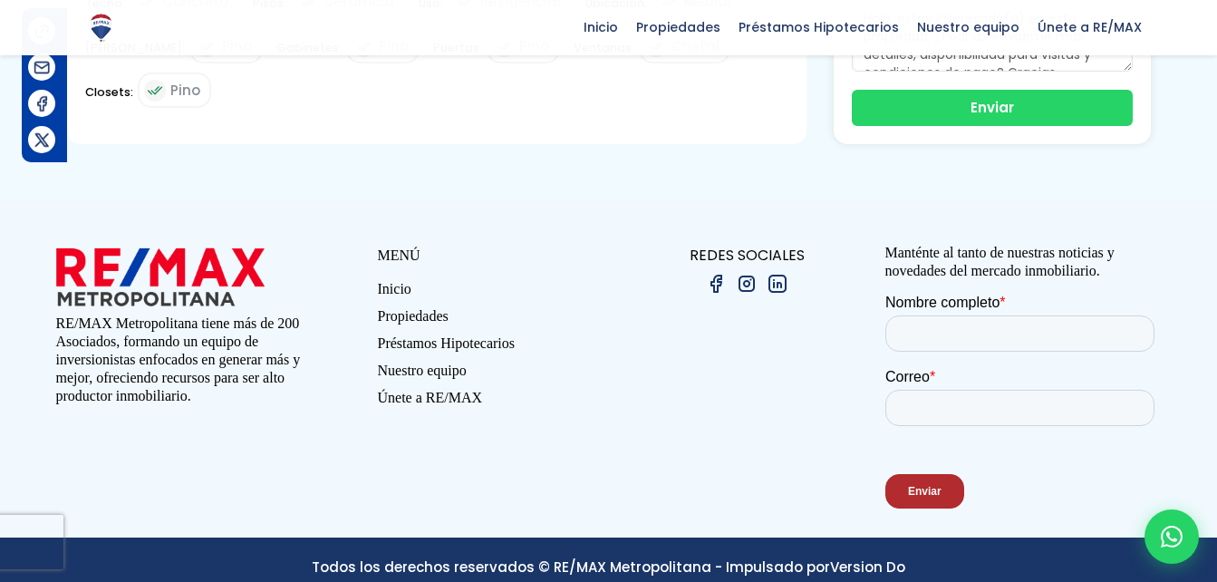
scroll to position [1065, 0]
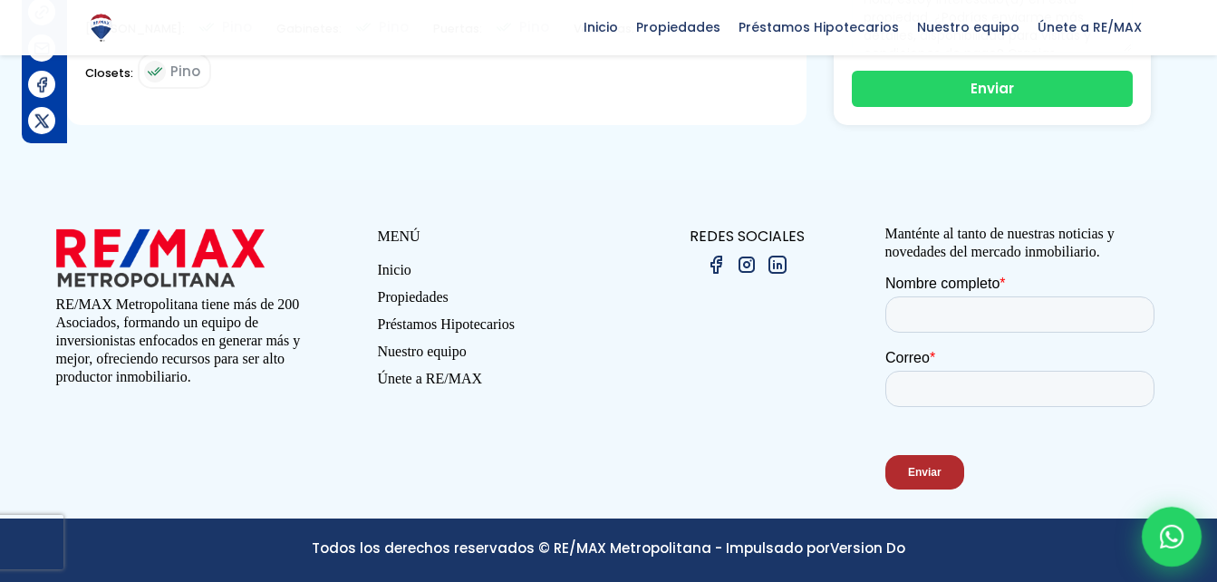
click at [1173, 546] on icon at bounding box center [1172, 537] width 24 height 24
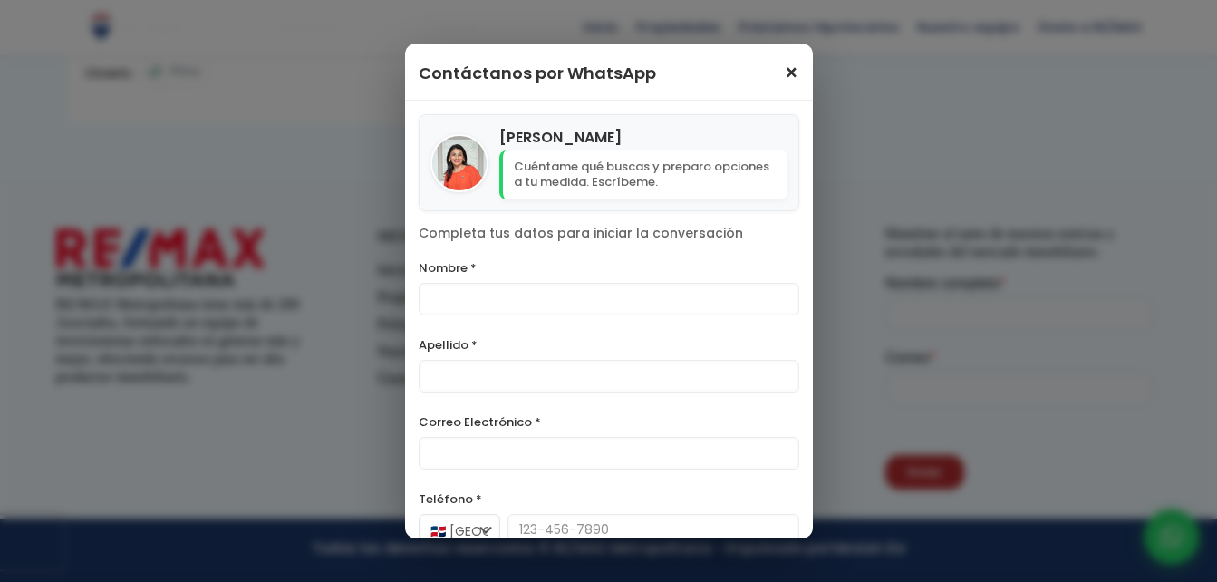
click at [784, 82] on span "×" at bounding box center [791, 74] width 15 height 22
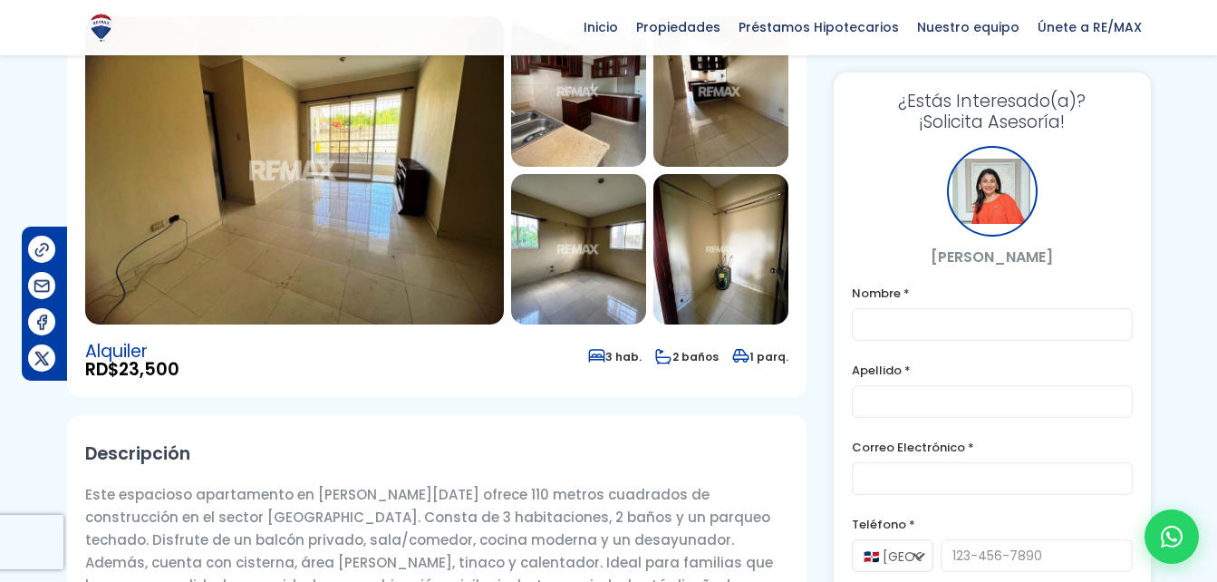
scroll to position [191, 0]
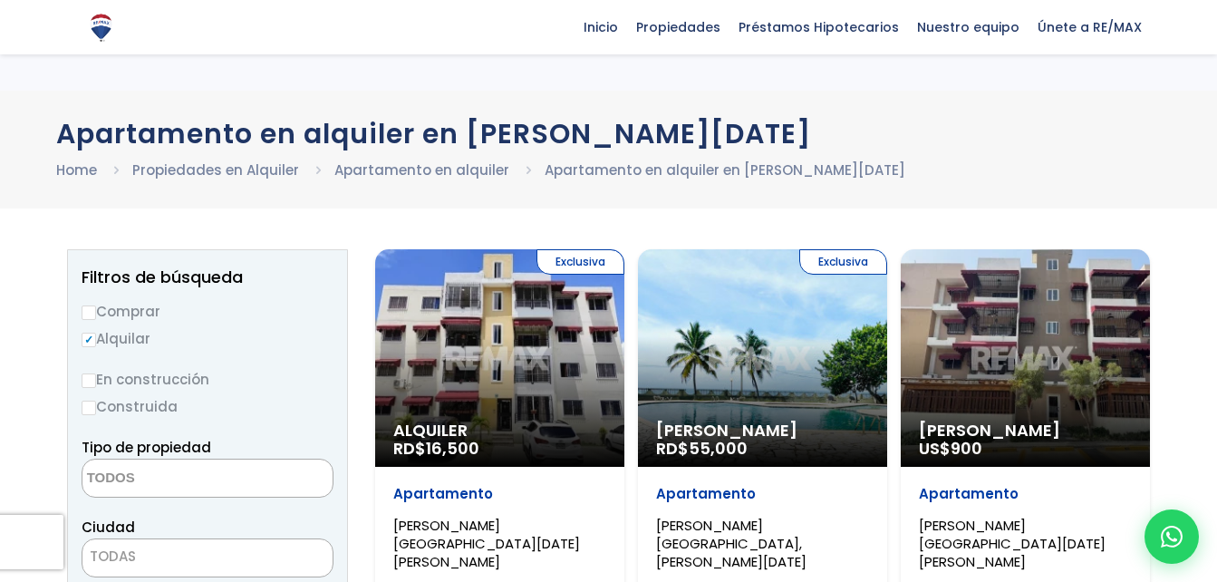
select select
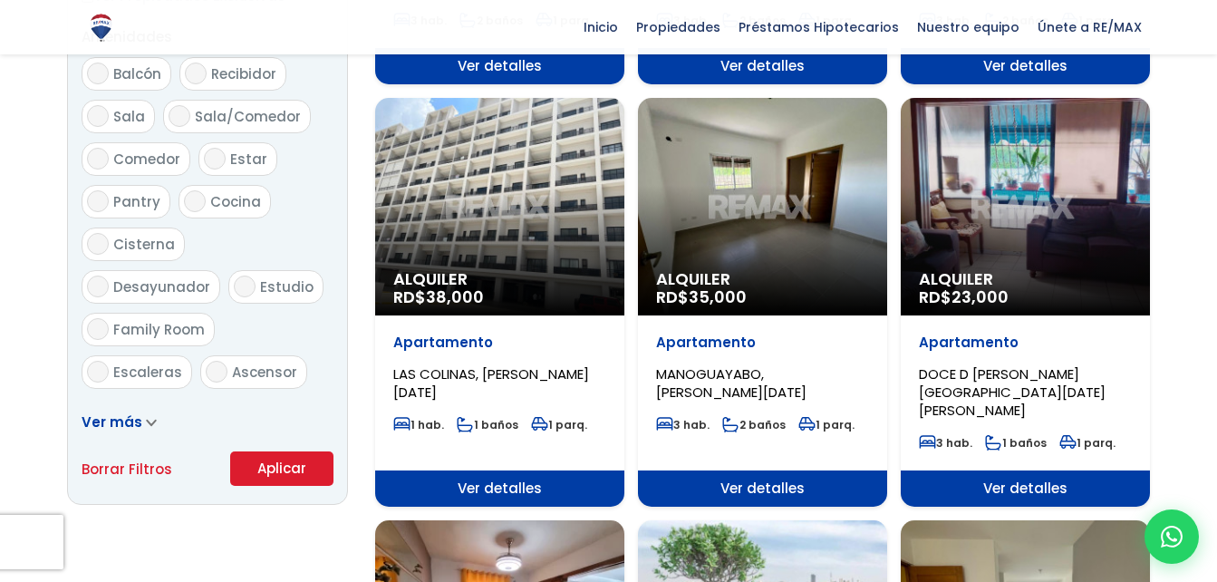
scroll to position [963, 0]
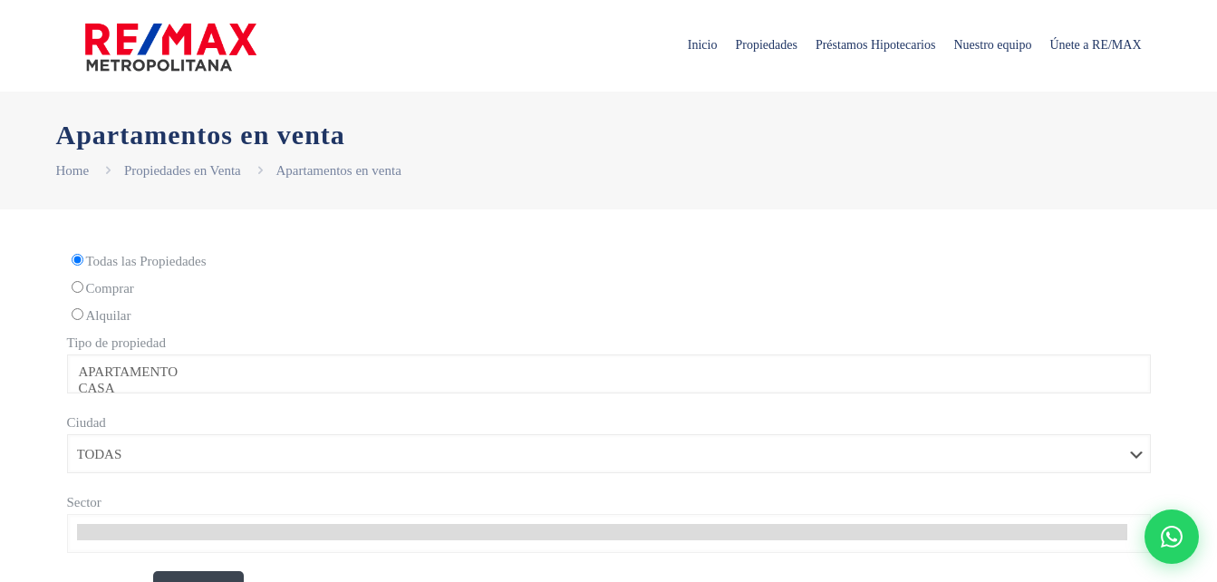
select select
